Goal: Understand process/instructions: Learn how to perform a task or action

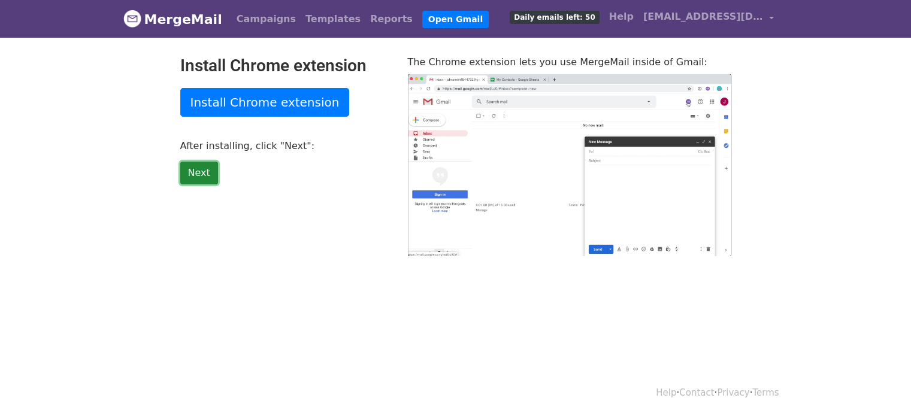
click at [204, 176] on link "Next" at bounding box center [199, 173] width 38 height 23
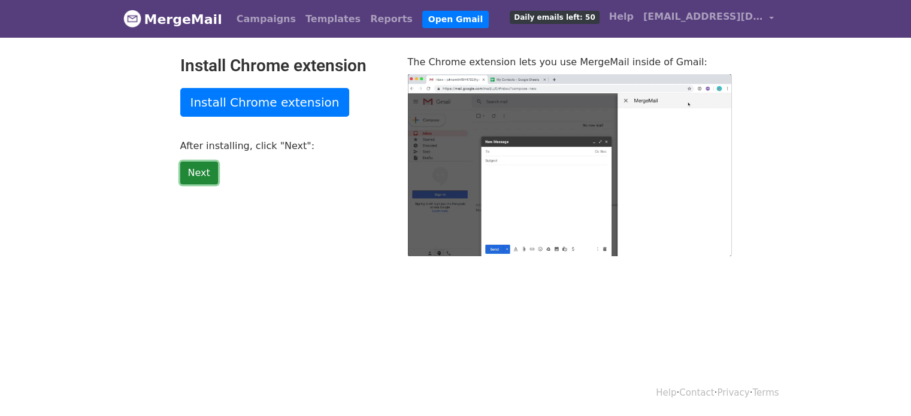
type input "42.12"
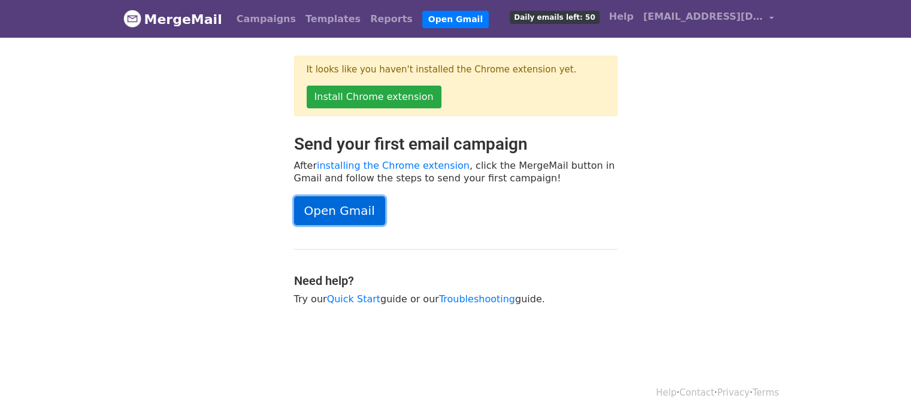
click at [352, 217] on link "Open Gmail" at bounding box center [339, 211] width 91 height 29
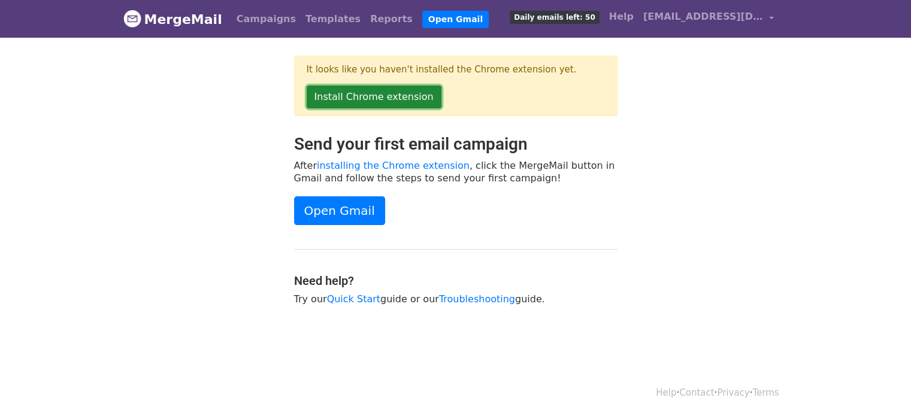
drag, startPoint x: 383, startPoint y: 98, endPoint x: 365, endPoint y: 93, distance: 18.6
click at [365, 93] on link "Install Chrome extension" at bounding box center [374, 97] width 135 height 23
click at [394, 93] on link "Install Chrome extension" at bounding box center [374, 97] width 135 height 23
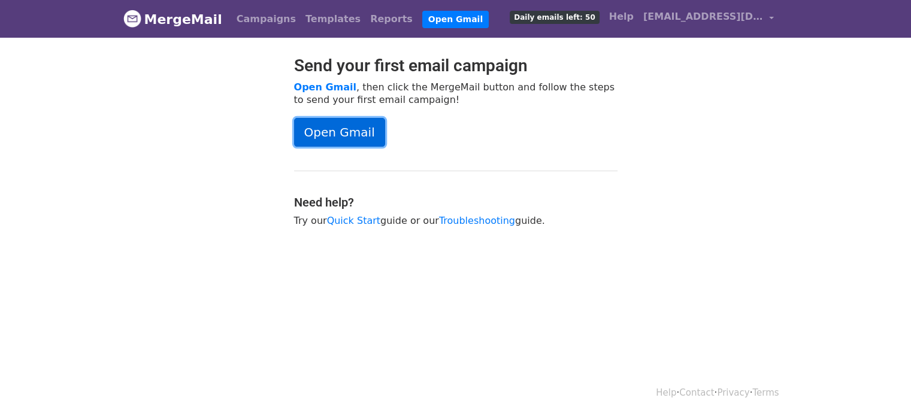
click at [344, 126] on link "Open Gmail" at bounding box center [339, 132] width 91 height 29
